Goal: Transaction & Acquisition: Book appointment/travel/reservation

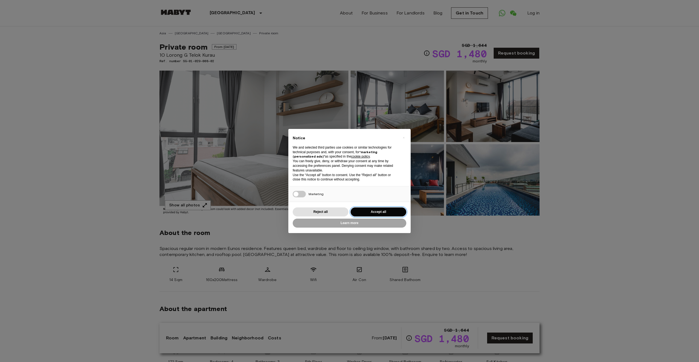
click at [360, 212] on button "Accept all" at bounding box center [378, 212] width 56 height 9
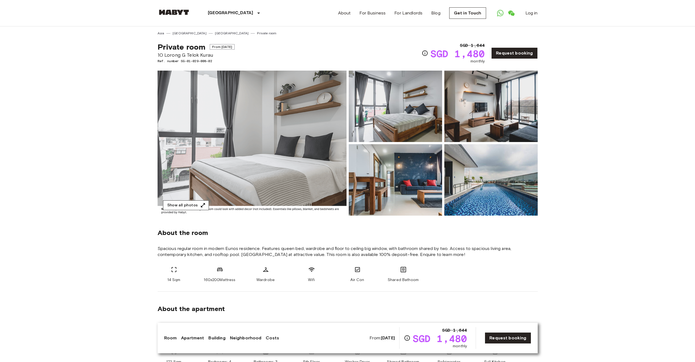
click at [181, 204] on button "Show all photos" at bounding box center [186, 206] width 46 height 10
click at [428, 51] on icon "Check cost overview for full price breakdown. Please note that discounts apply …" at bounding box center [424, 53] width 7 height 7
click at [257, 33] on link "Private room" at bounding box center [266, 33] width 19 height 5
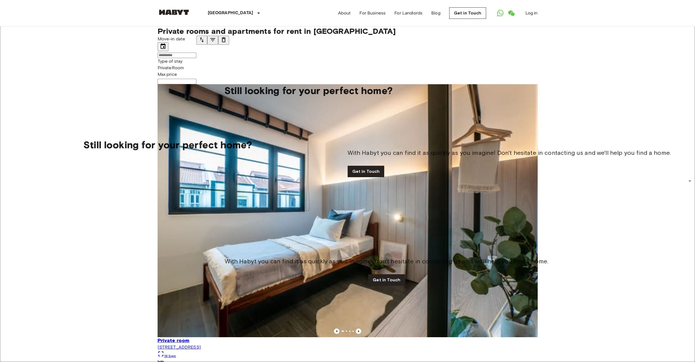
click at [204, 42] on icon "tune" at bounding box center [202, 39] width 4 height 5
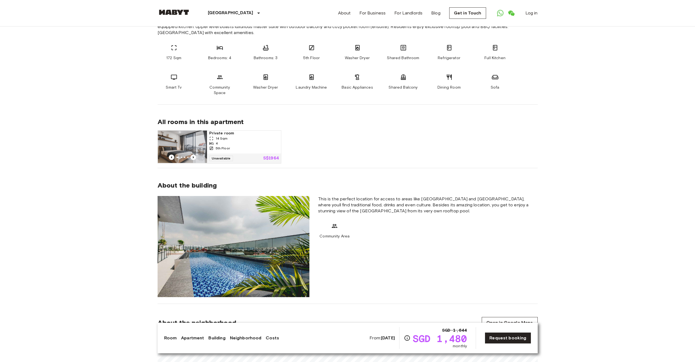
scroll to position [344, 0]
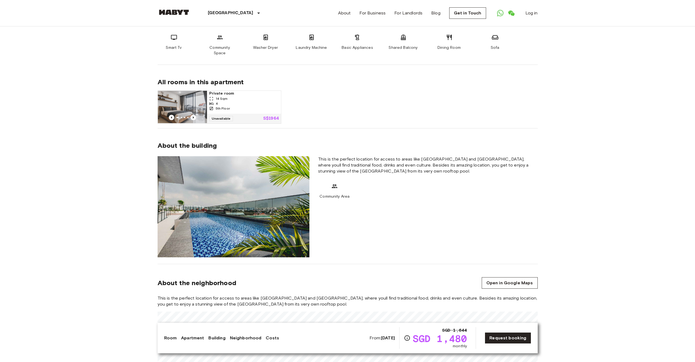
click at [244, 200] on img at bounding box center [233, 206] width 152 height 101
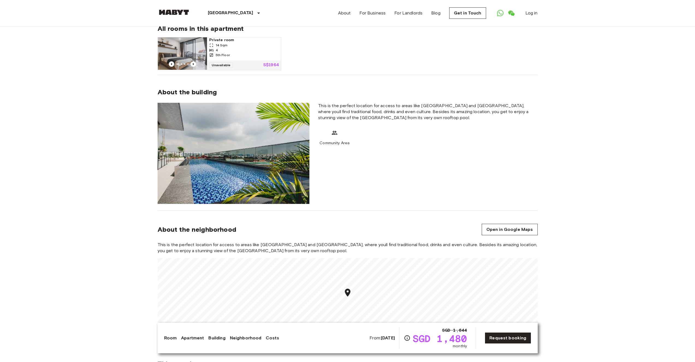
scroll to position [481, 0]
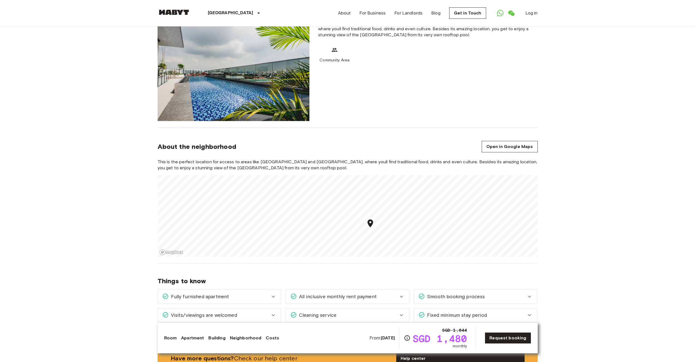
click at [366, 219] on icon "Map marker" at bounding box center [370, 224] width 10 height 10
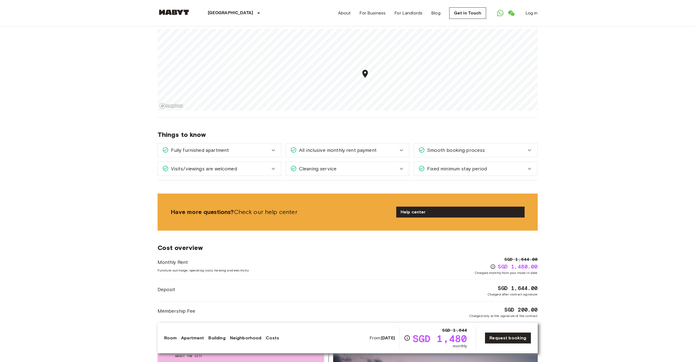
scroll to position [770, 0]
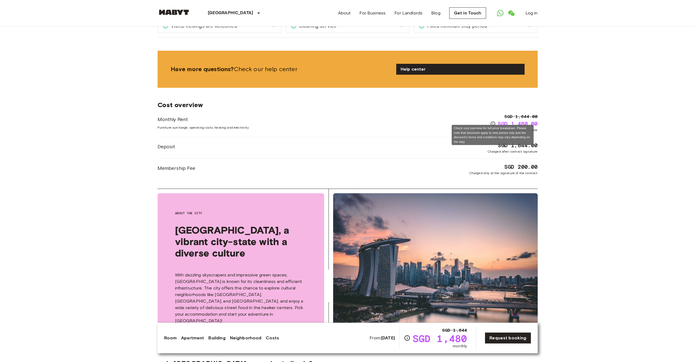
click at [492, 121] on icon "Check cost overview for full price breakdown. Please note that discounts apply …" at bounding box center [492, 123] width 5 height 5
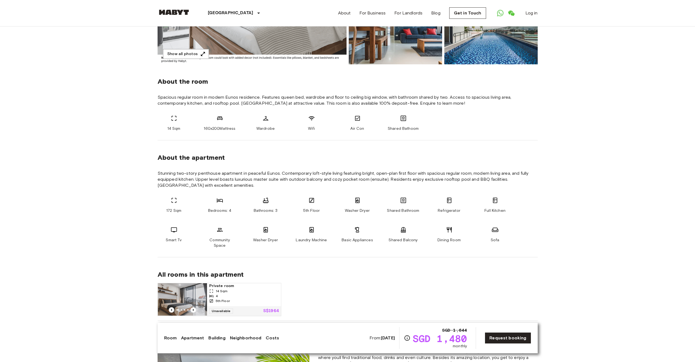
scroll to position [0, 0]
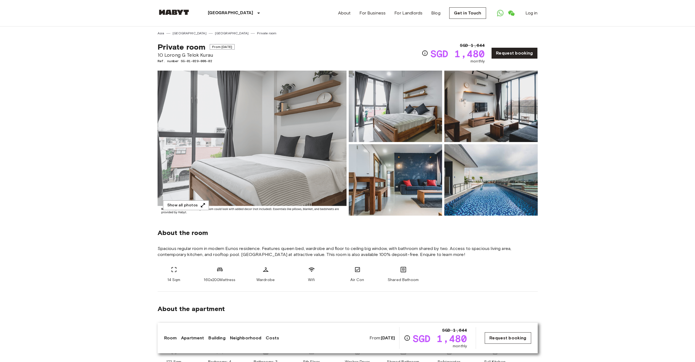
click at [514, 340] on link "Request booking" at bounding box center [507, 338] width 46 height 11
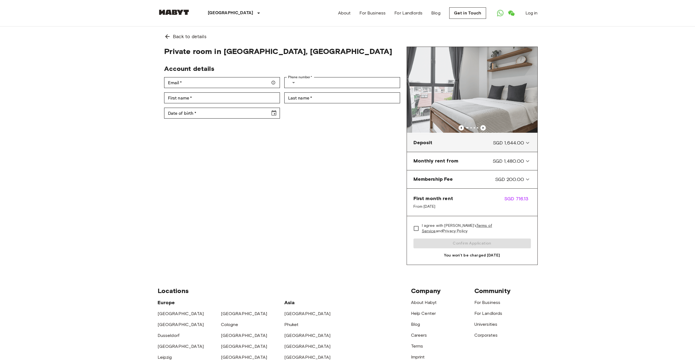
click at [466, 141] on div "Deposit SGD 1,644.00" at bounding box center [468, 142] width 111 height 7
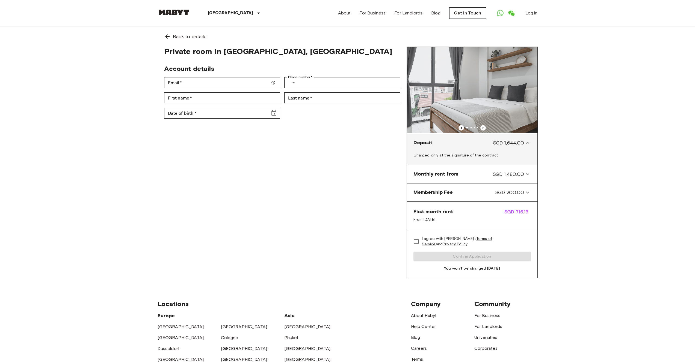
click at [466, 141] on div "Deposit SGD 1,644.00" at bounding box center [468, 142] width 111 height 7
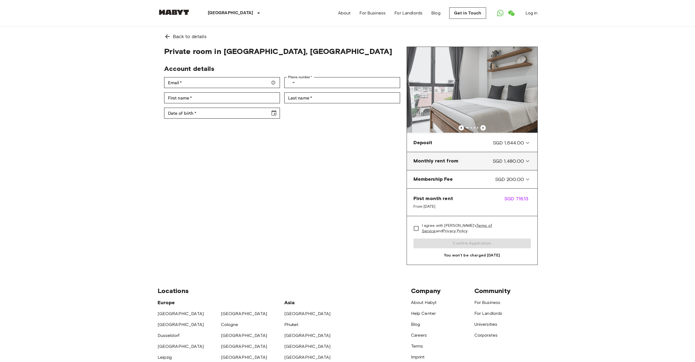
click at [484, 155] on from-panel "Monthly rent from SGD 1,480.00" at bounding box center [472, 161] width 126 height 14
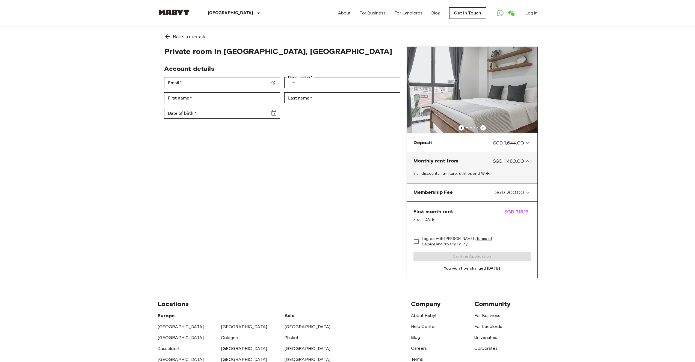
click at [484, 159] on div "Monthly rent from SGD 1,480.00" at bounding box center [468, 161] width 111 height 7
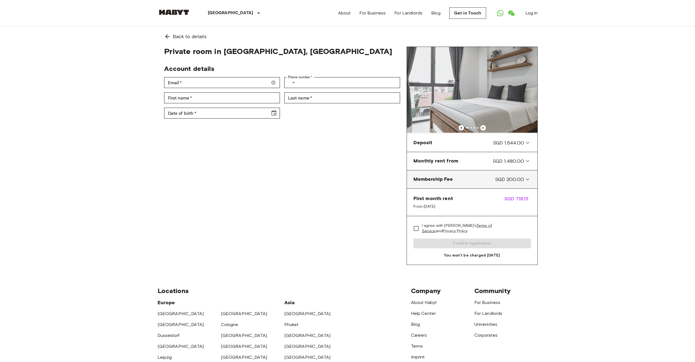
click at [498, 175] on Fee-panel "Membership Fee SGD 200.00" at bounding box center [472, 180] width 126 height 14
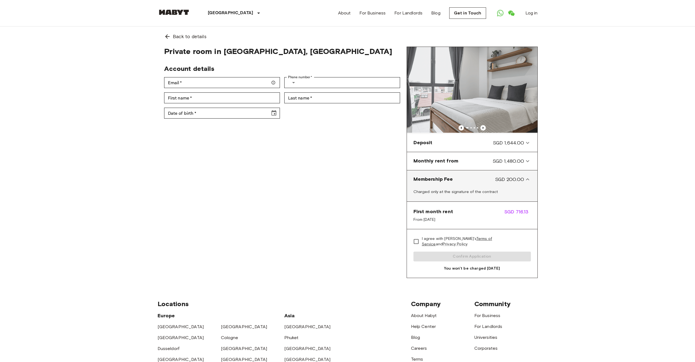
click at [497, 176] on span "SGD 200.00" at bounding box center [509, 179] width 29 height 7
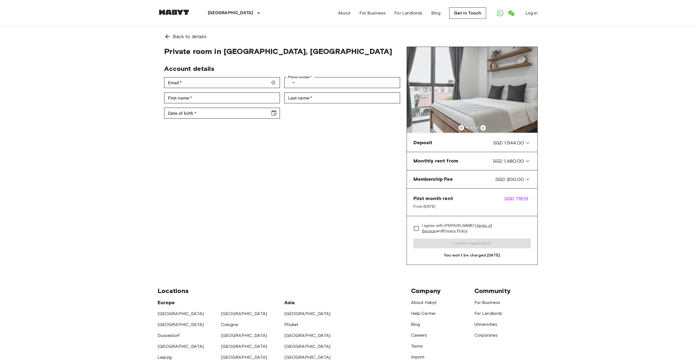
click at [501, 194] on div "First month rent From Dec 17, 2025 SGD 716.13" at bounding box center [472, 203] width 130 height 28
click at [512, 163] on span "SGD 1,480.00" at bounding box center [508, 161] width 32 height 7
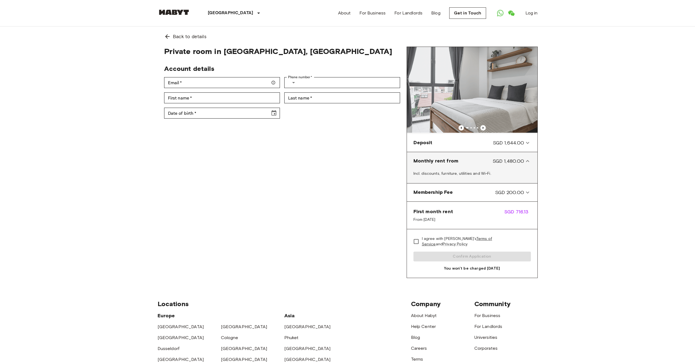
click at [513, 162] on span "SGD 1,480.00" at bounding box center [508, 161] width 32 height 7
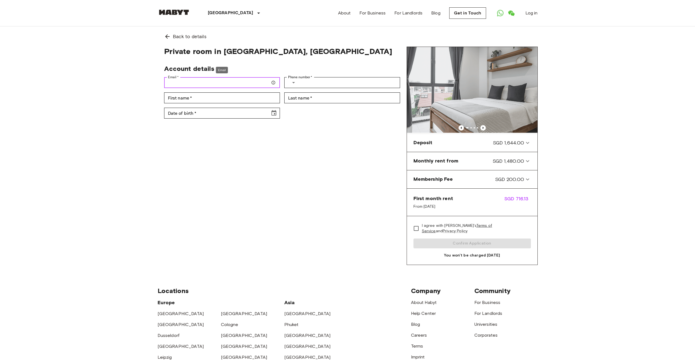
click at [257, 81] on input "Email   *" at bounding box center [222, 82] width 116 height 11
click at [486, 126] on div at bounding box center [472, 127] width 130 height 5
click at [483, 106] on img at bounding box center [472, 90] width 130 height 87
click at [504, 144] on span "SGD 1,644.00" at bounding box center [508, 142] width 31 height 7
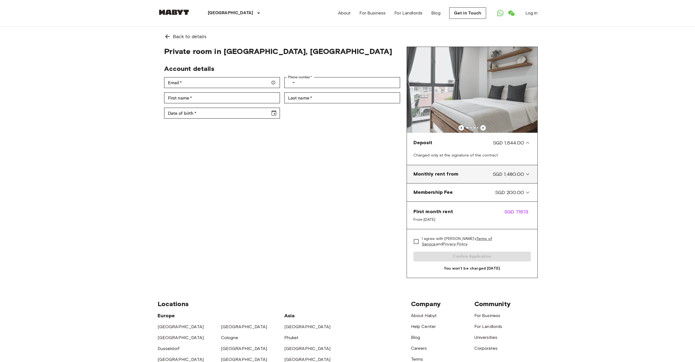
click at [516, 177] on span "SGD 1,480.00" at bounding box center [508, 174] width 32 height 7
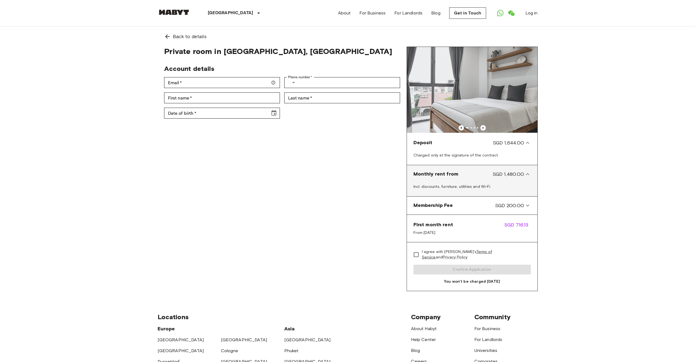
click at [516, 177] on span "SGD 1,480.00" at bounding box center [508, 174] width 32 height 7
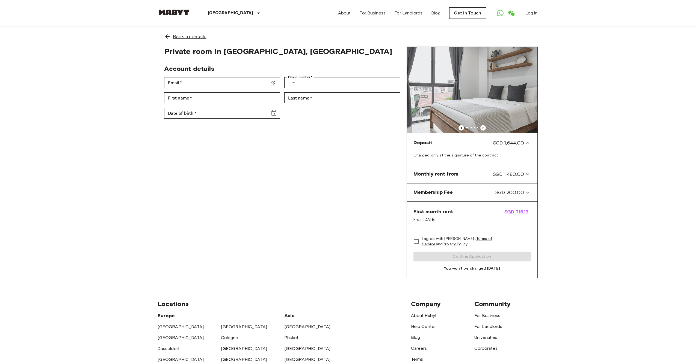
click at [184, 36] on span "Back to details" at bounding box center [190, 36] width 34 height 7
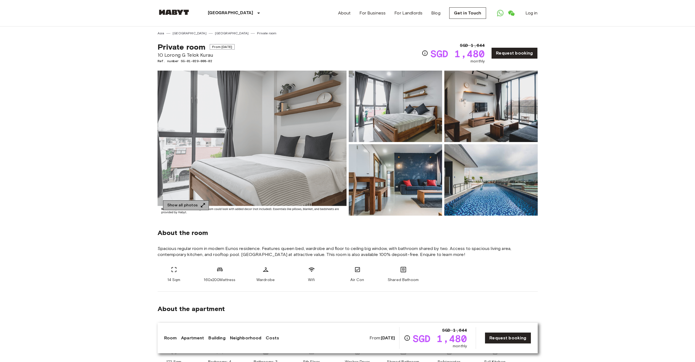
click at [195, 204] on button "Show all photos" at bounding box center [186, 206] width 46 height 10
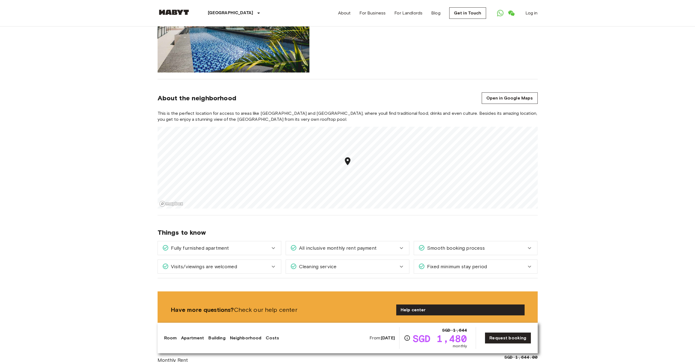
scroll to position [577, 0]
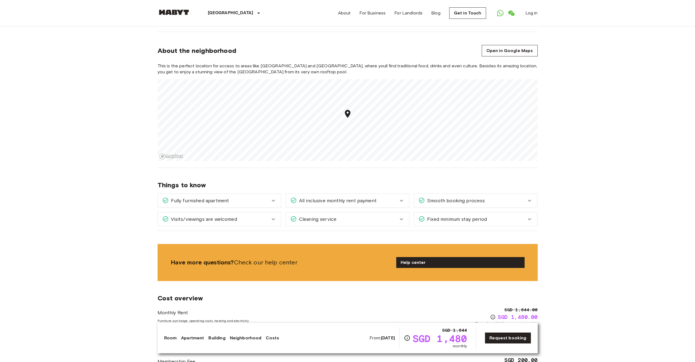
click at [340, 197] on span "All inclusive monthly rent payment" at bounding box center [337, 200] width 80 height 7
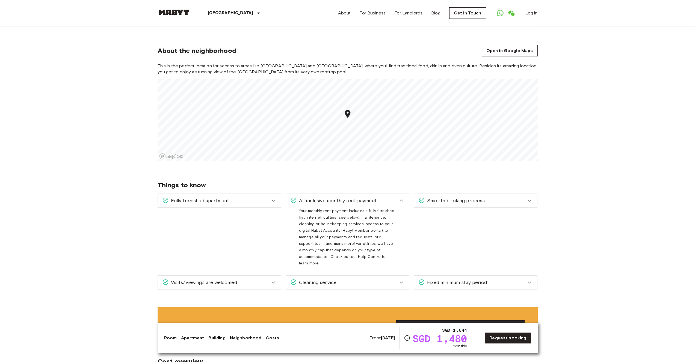
click at [340, 197] on span "All inclusive monthly rent payment" at bounding box center [337, 200] width 80 height 7
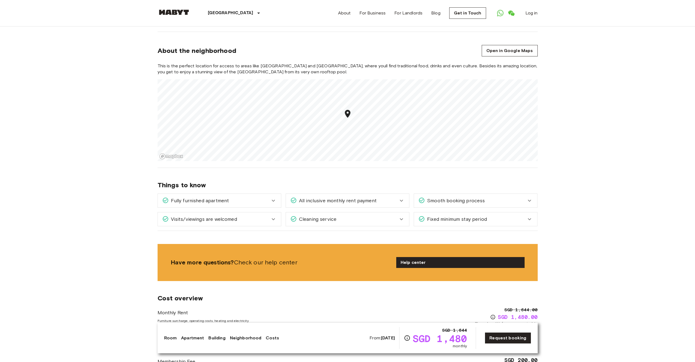
click at [441, 216] on span "Fixed minimum stay period" at bounding box center [456, 219] width 62 height 7
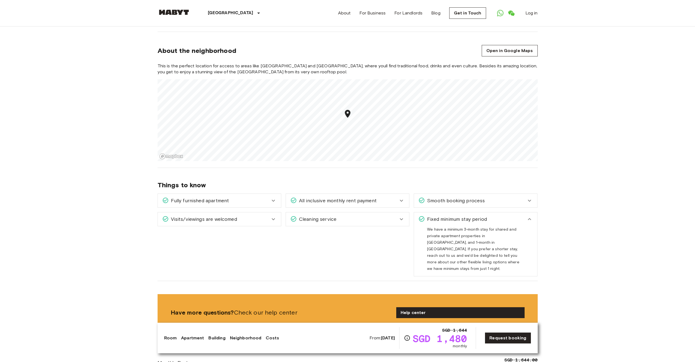
click at [440, 216] on span "Fixed minimum stay period" at bounding box center [456, 219] width 62 height 7
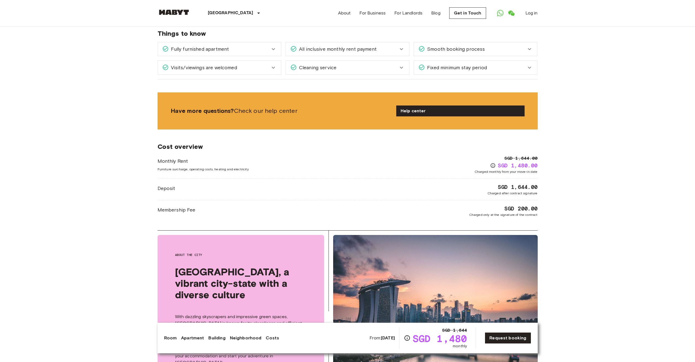
scroll to position [674, 0]
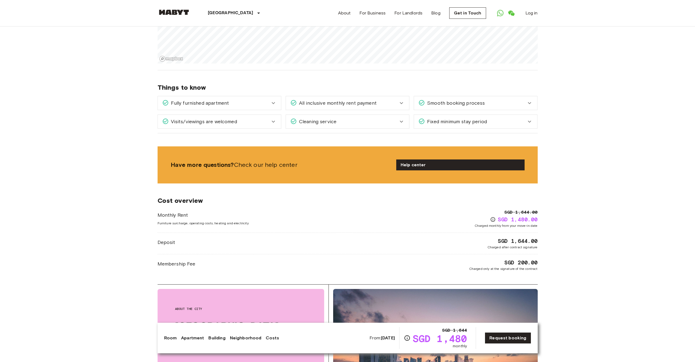
click at [187, 100] on span "Fully furnished apartment" at bounding box center [199, 103] width 60 height 7
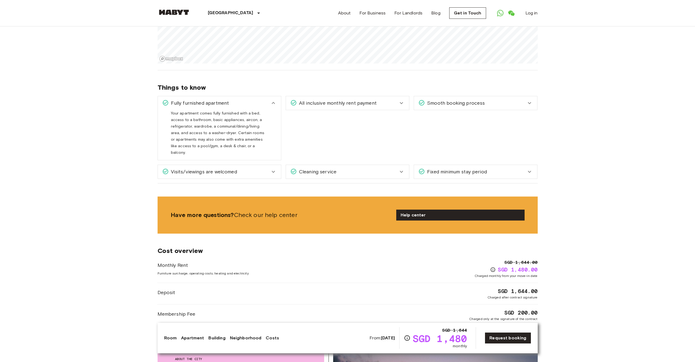
click at [187, 100] on span "Fully furnished apartment" at bounding box center [199, 103] width 60 height 7
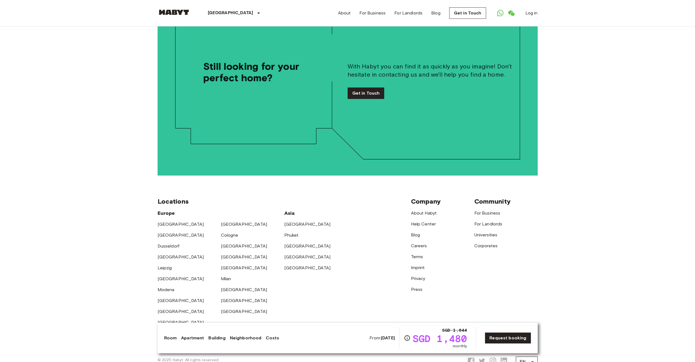
scroll to position [1324, 0]
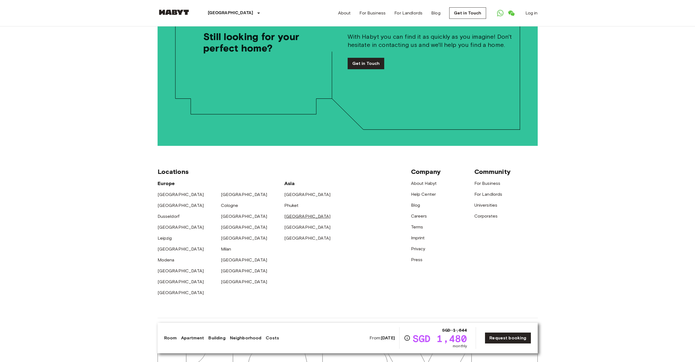
click at [291, 214] on link "[GEOGRAPHIC_DATA]" at bounding box center [307, 216] width 46 height 5
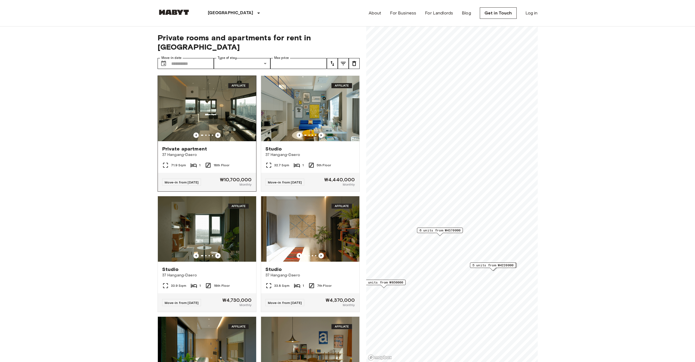
click at [213, 133] on div at bounding box center [207, 135] width 98 height 5
click at [333, 61] on icon "tune" at bounding box center [332, 63] width 4 height 5
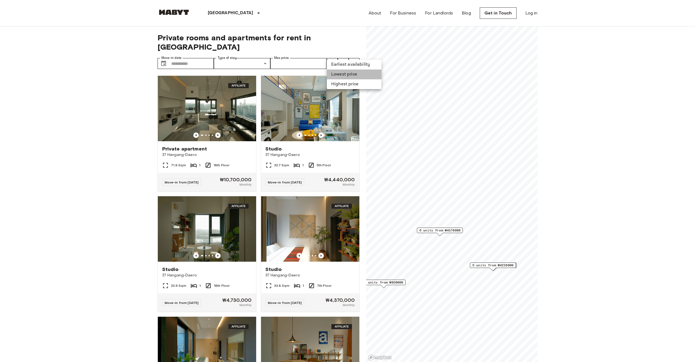
click at [344, 78] on li "Lowest price" at bounding box center [354, 75] width 55 height 10
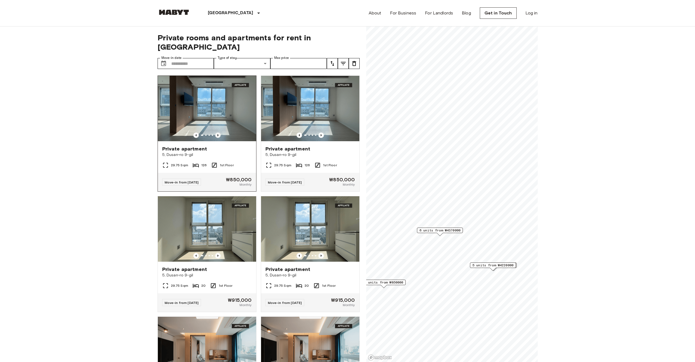
click at [218, 133] on icon "Previous image" at bounding box center [217, 135] width 5 height 5
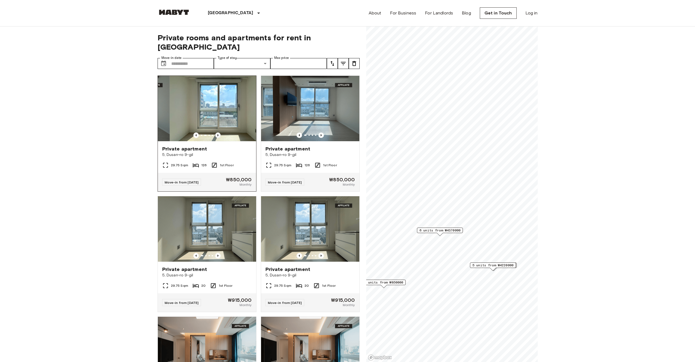
click at [218, 133] on icon "Previous image" at bounding box center [217, 135] width 5 height 5
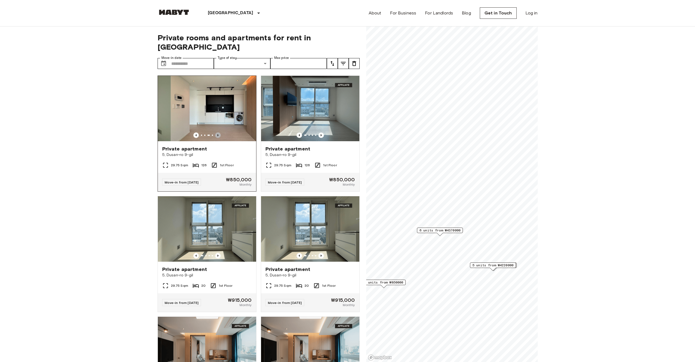
click at [218, 133] on icon "Previous image" at bounding box center [217, 135] width 5 height 5
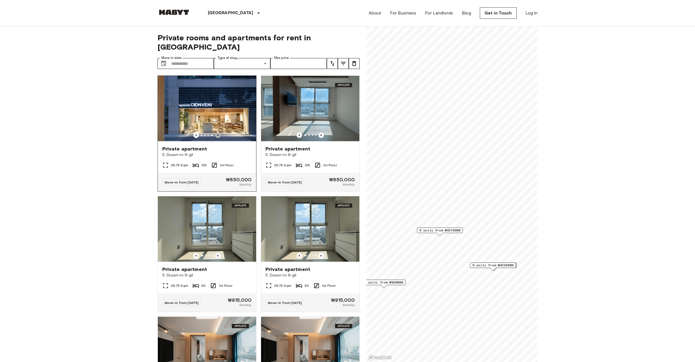
click at [218, 133] on icon "Previous image" at bounding box center [217, 135] width 5 height 5
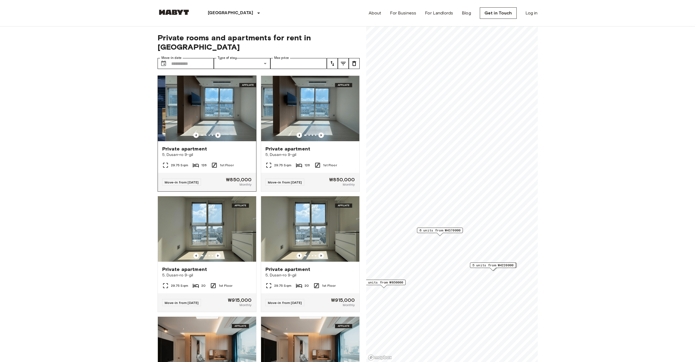
click at [218, 133] on icon "Previous image" at bounding box center [217, 135] width 5 height 5
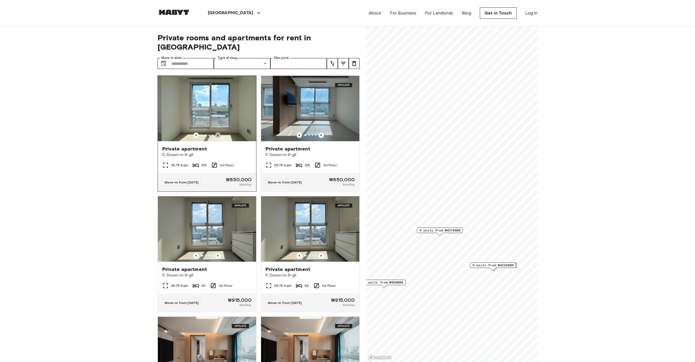
click at [218, 133] on icon "Previous image" at bounding box center [217, 135] width 5 height 5
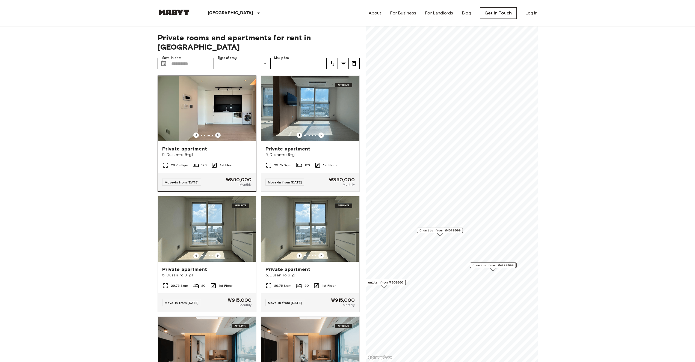
click at [218, 133] on icon "Previous image" at bounding box center [217, 135] width 5 height 5
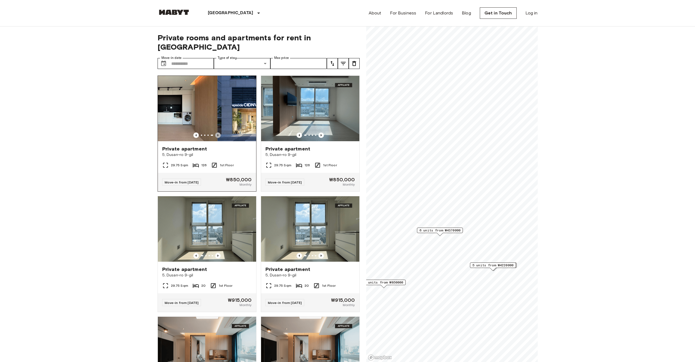
click at [218, 133] on icon "Previous image" at bounding box center [217, 135] width 5 height 5
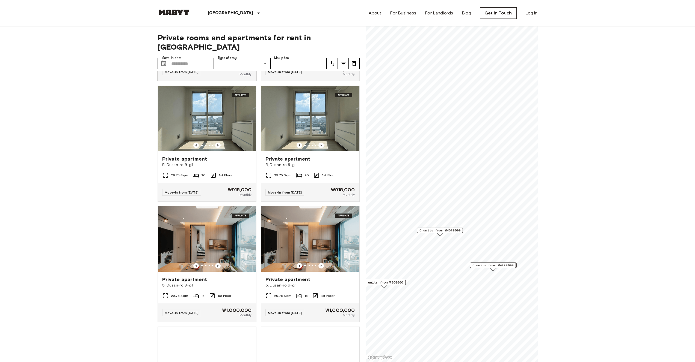
scroll to position [151, 0]
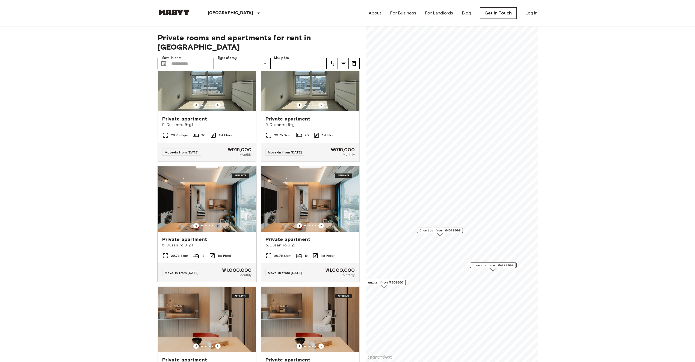
click at [217, 223] on icon "Previous image" at bounding box center [217, 225] width 5 height 5
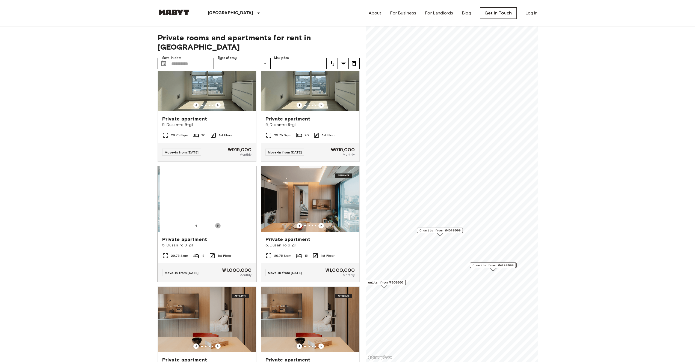
click at [217, 223] on icon "Previous image" at bounding box center [217, 225] width 5 height 5
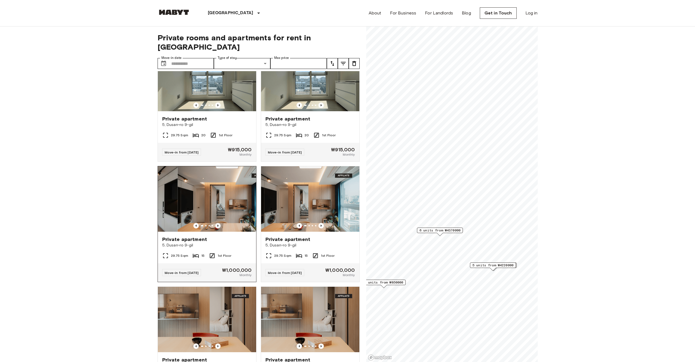
click at [217, 223] on icon "Previous image" at bounding box center [217, 225] width 5 height 5
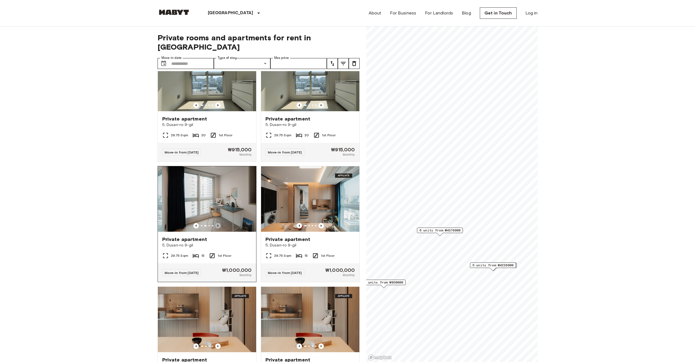
click at [217, 223] on icon "Previous image" at bounding box center [217, 225] width 5 height 5
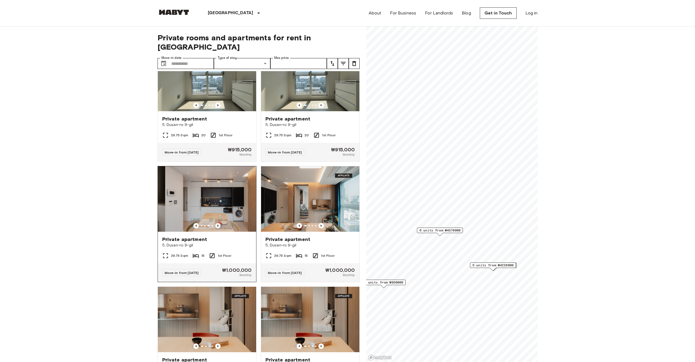
click at [217, 223] on icon "Previous image" at bounding box center [217, 225] width 5 height 5
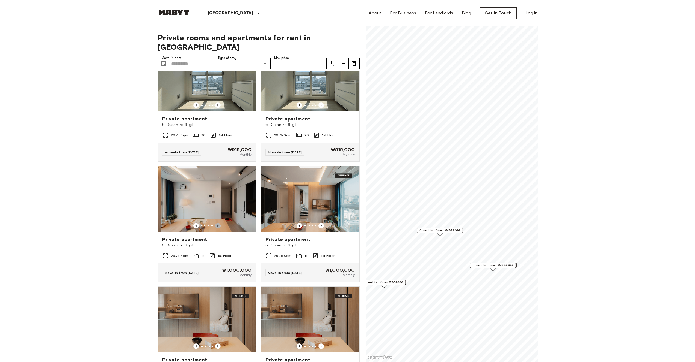
click at [217, 223] on icon "Previous image" at bounding box center [217, 225] width 5 height 5
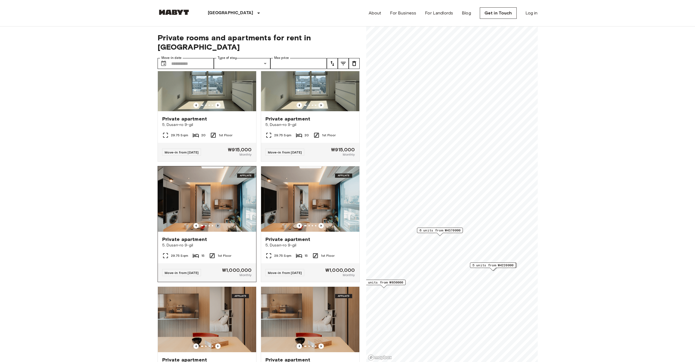
click at [217, 223] on icon "Previous image" at bounding box center [217, 225] width 5 height 5
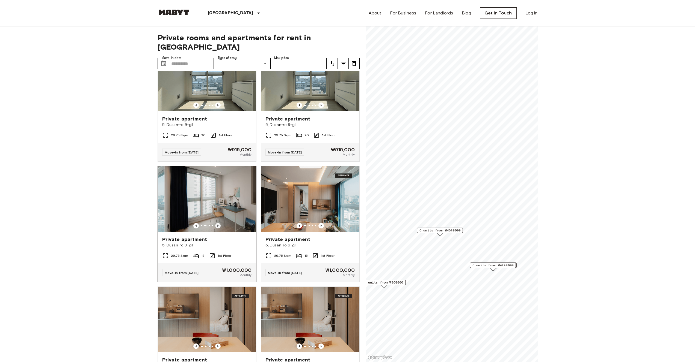
click at [217, 223] on icon "Previous image" at bounding box center [217, 225] width 5 height 5
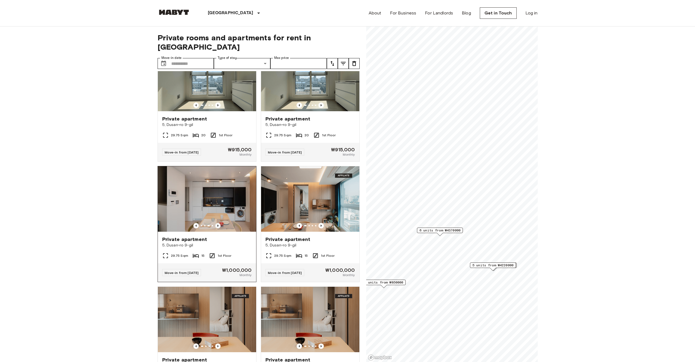
click at [217, 223] on icon "Previous image" at bounding box center [217, 225] width 5 height 5
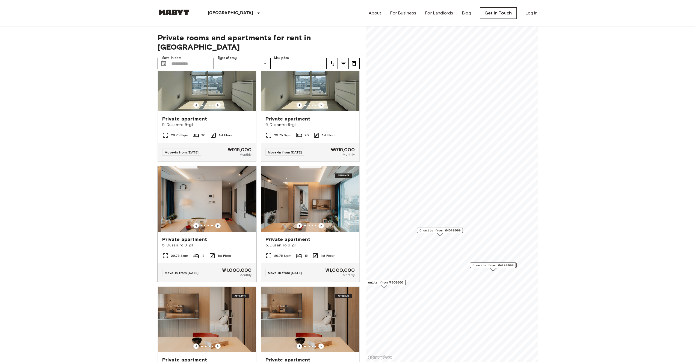
click at [217, 225] on icon "Previous image" at bounding box center [217, 226] width 1 height 2
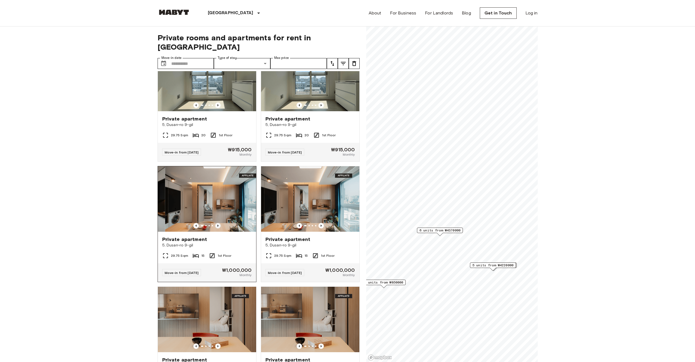
click at [217, 225] on icon "Previous image" at bounding box center [217, 226] width 1 height 2
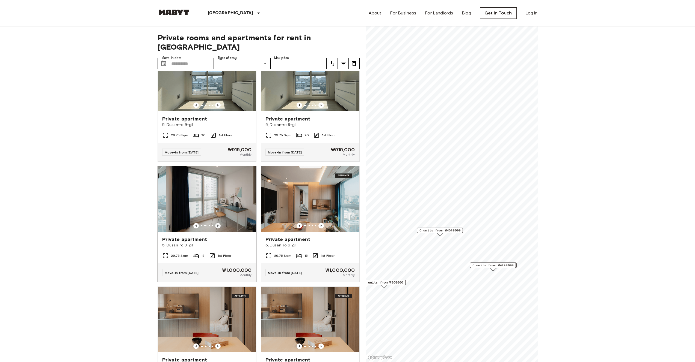
click at [217, 225] on icon "Previous image" at bounding box center [217, 226] width 1 height 2
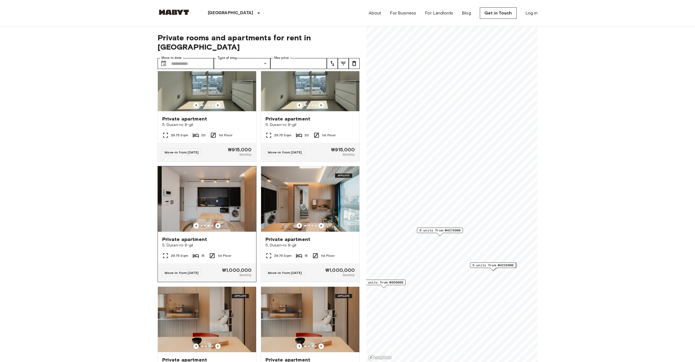
click at [217, 225] on icon "Previous image" at bounding box center [217, 226] width 1 height 2
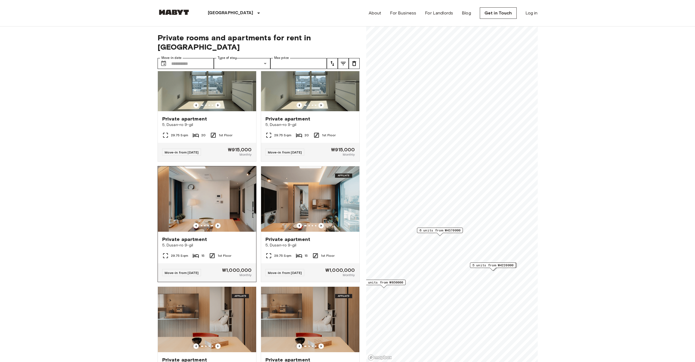
click at [217, 225] on icon "Previous image" at bounding box center [217, 226] width 1 height 2
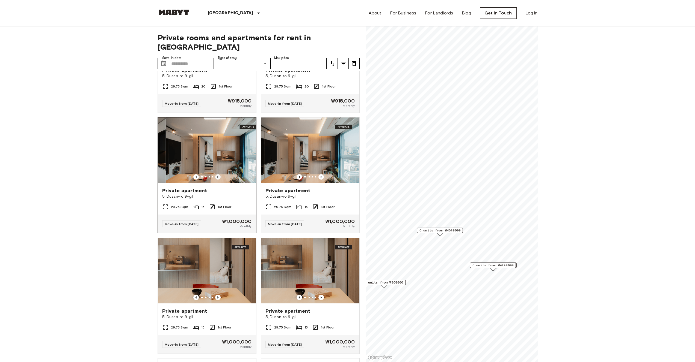
scroll to position [267, 0]
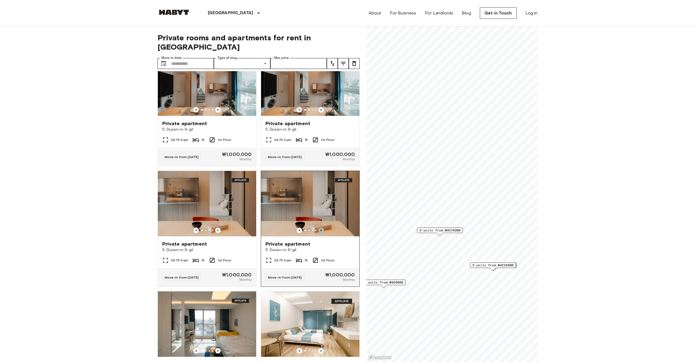
click at [318, 228] on icon "Previous image" at bounding box center [320, 230] width 5 height 5
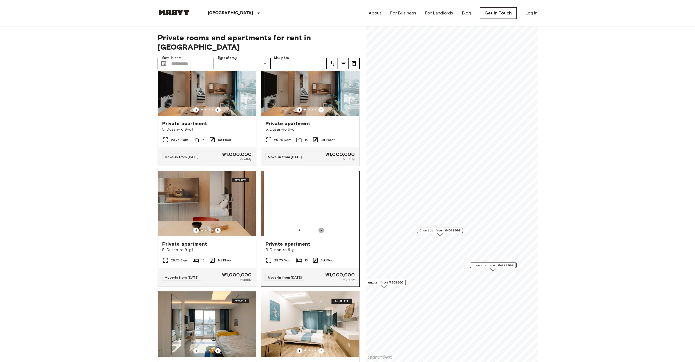
click at [318, 228] on icon "Previous image" at bounding box center [320, 230] width 5 height 5
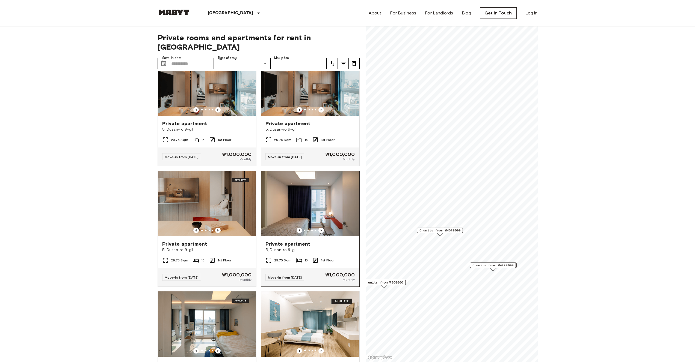
scroll to position [340, 0]
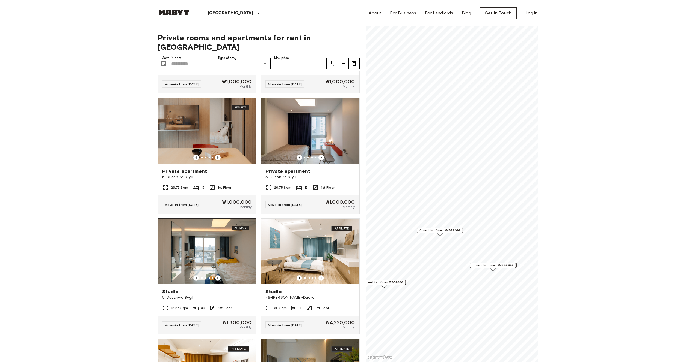
click at [186, 297] on span "5, Dusan-ro 9-gil" at bounding box center [207, 297] width 90 height 5
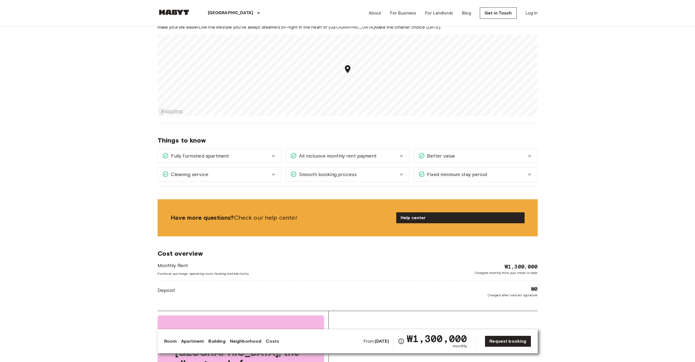
scroll to position [536, 0]
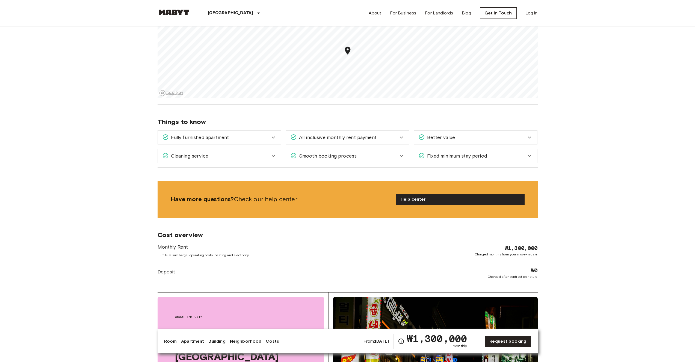
click at [472, 153] on span "Fixed minimum stay period" at bounding box center [456, 156] width 62 height 7
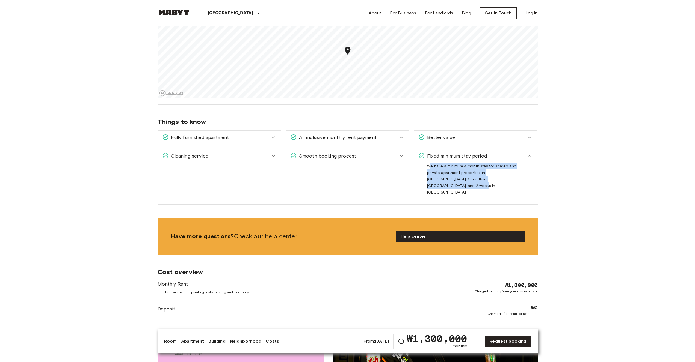
drag, startPoint x: 431, startPoint y: 154, endPoint x: 498, endPoint y: 168, distance: 68.3
click at [498, 168] on span "We have a minimum 3-month stay for shared and private apartment properties in […" at bounding box center [471, 181] width 89 height 35
click at [553, 166] on body "Seoul Europe Amsterdam Berlin Brussels Cologne Dusseldorf Frankfurt Graz Hambur…" at bounding box center [347, 289] width 695 height 1650
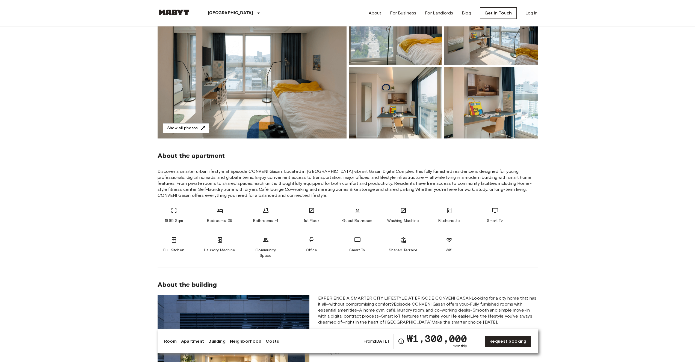
scroll to position [0, 0]
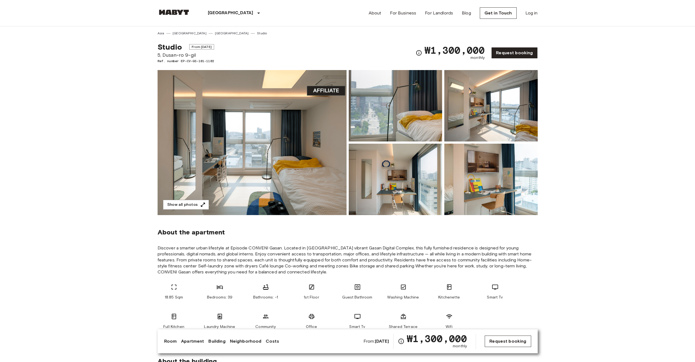
click at [516, 340] on link "Request booking" at bounding box center [507, 341] width 46 height 11
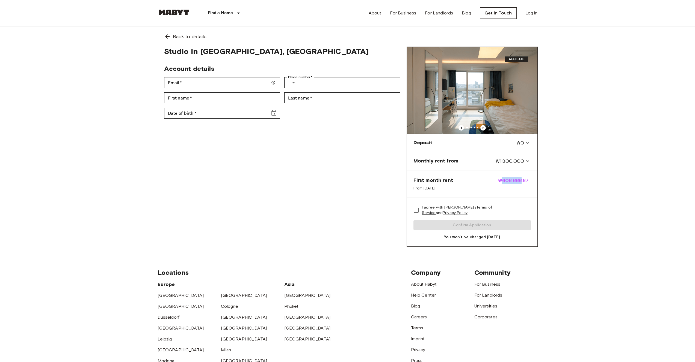
drag, startPoint x: 503, startPoint y: 179, endPoint x: 537, endPoint y: 179, distance: 33.8
click at [536, 179] on div "First month rent From Sep 17, 2025 ₩606,666.67" at bounding box center [472, 185] width 130 height 28
click at [530, 163] on icon at bounding box center [527, 161] width 7 height 7
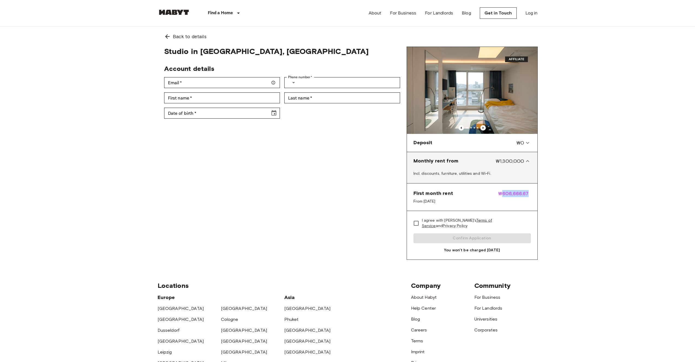
click at [530, 163] on icon at bounding box center [527, 161] width 7 height 7
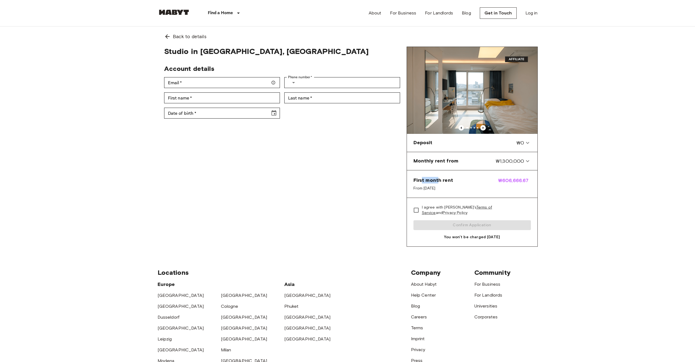
drag, startPoint x: 422, startPoint y: 179, endPoint x: 454, endPoint y: 183, distance: 32.0
click at [439, 179] on span "First month rent" at bounding box center [433, 180] width 40 height 7
click at [337, 170] on div "Studio in Seoul, Geumcheon-gu Account details Email   * Email   * Phone number …" at bounding box center [281, 147] width 249 height 200
click at [187, 35] on span "Back to details" at bounding box center [190, 36] width 34 height 7
